Goal: Information Seeking & Learning: Learn about a topic

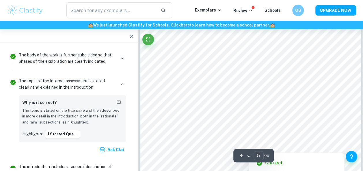
scroll to position [1351, 0]
click at [132, 32] on button "button" at bounding box center [132, 37] width 12 height 12
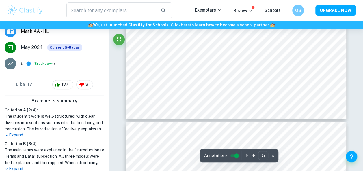
scroll to position [85, 0]
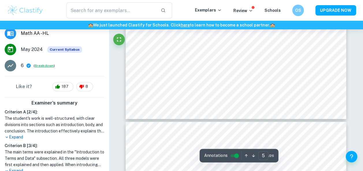
click at [47, 63] on button "Breakdown" at bounding box center [44, 65] width 19 height 5
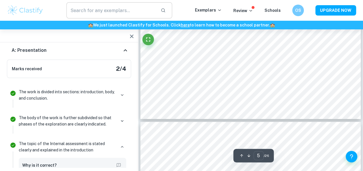
scroll to position [1312, 0]
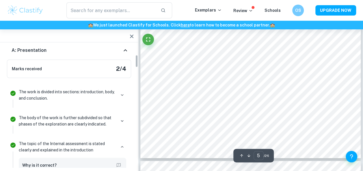
click at [116, 54] on div "A: Presentation" at bounding box center [69, 50] width 124 height 18
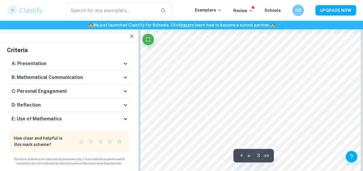
scroll to position [620, 0]
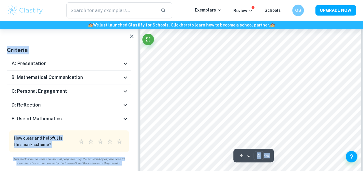
click at [130, 159] on div "Total Marks Received XX / XX View Plans Mary Marked by an official IB Examiner …" at bounding box center [69, 72] width 138 height 188
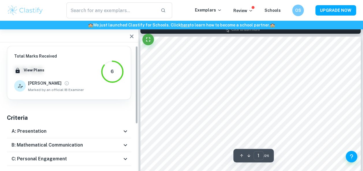
scroll to position [267, 0]
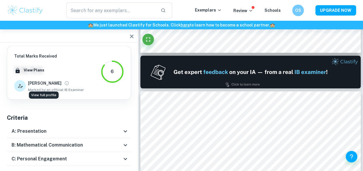
click at [64, 83] on icon "View full profile" at bounding box center [66, 83] width 5 height 5
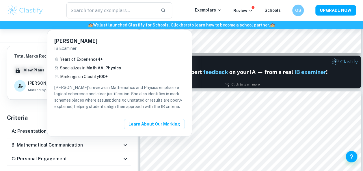
click at [32, 106] on div at bounding box center [181, 85] width 363 height 171
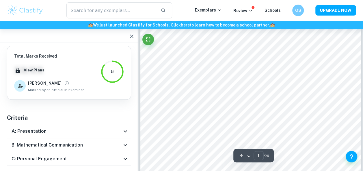
scroll to position [0, 0]
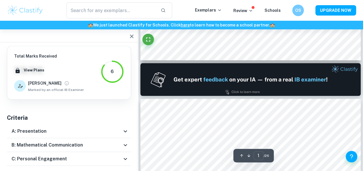
type input "2"
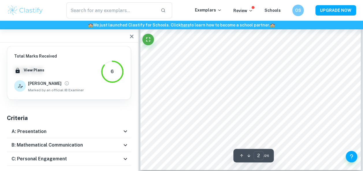
scroll to position [490, 0]
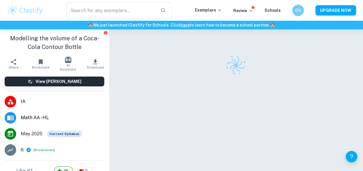
scroll to position [29, 0]
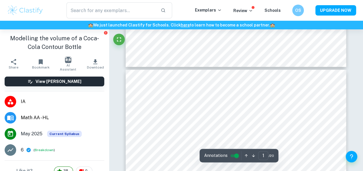
type input "2"
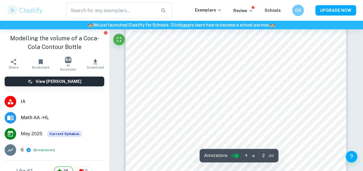
scroll to position [387, 0]
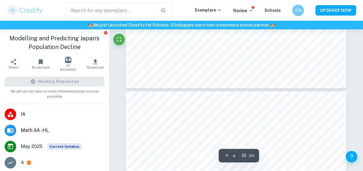
scroll to position [2851, 0]
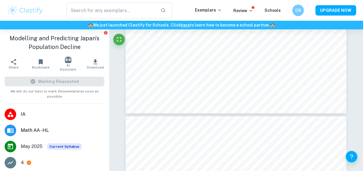
click at [323, 27] on h6 "🏫 We just launched Clastify for Schools. Click here to learn how to become a sc…" at bounding box center [181, 25] width 360 height 6
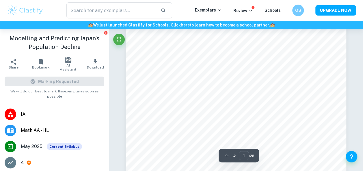
scroll to position [0, 0]
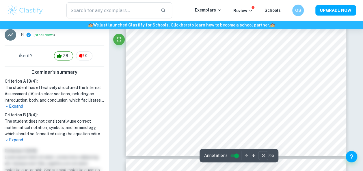
scroll to position [762, 0]
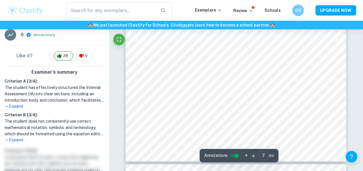
type input "8"
